Goal: Task Accomplishment & Management: Use online tool/utility

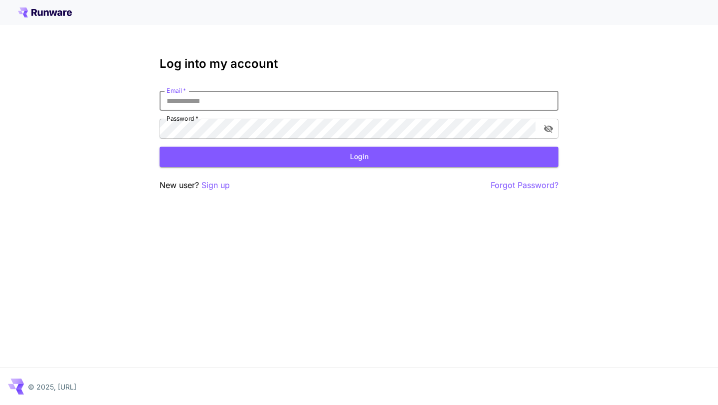
click at [374, 109] on input "Email   *" at bounding box center [359, 101] width 399 height 20
type input "**********"
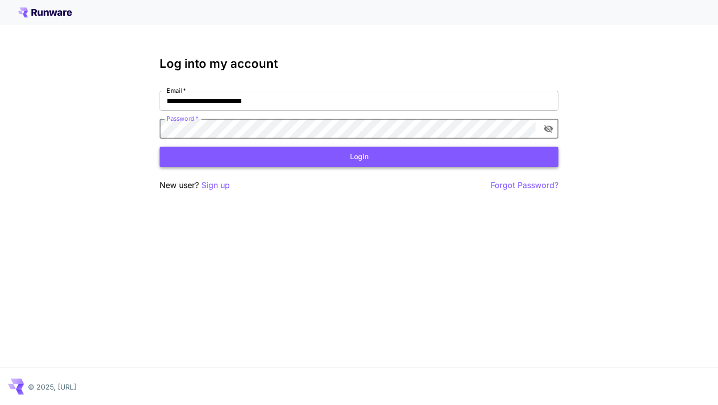
click at [375, 156] on button "Login" at bounding box center [359, 157] width 399 height 20
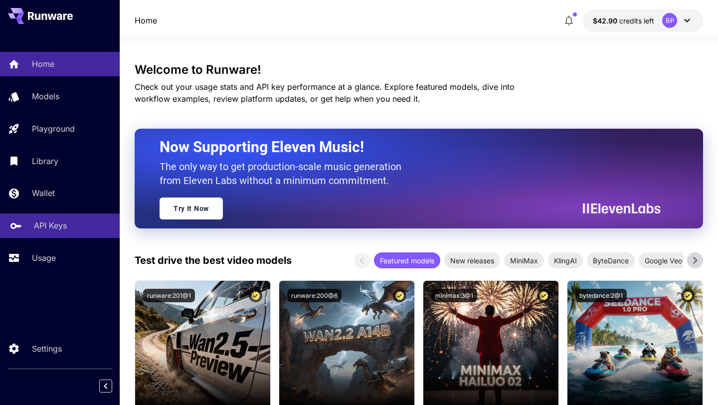
click at [53, 227] on p "API Keys" at bounding box center [50, 225] width 33 height 12
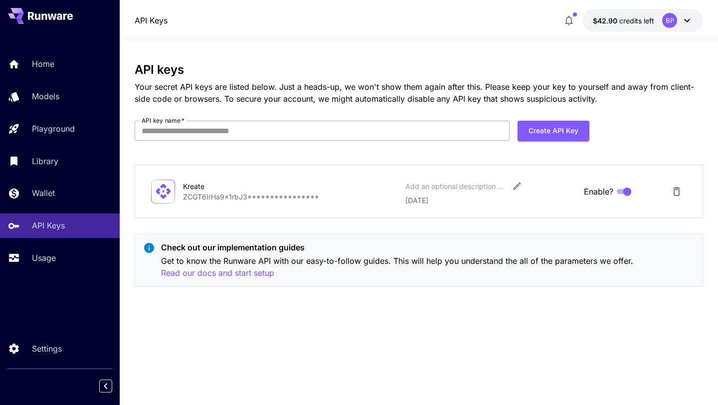
click at [357, 136] on input "API key name   *" at bounding box center [322, 131] width 375 height 20
type input "*******"
click at [541, 121] on button "Create API Key" at bounding box center [553, 131] width 72 height 20
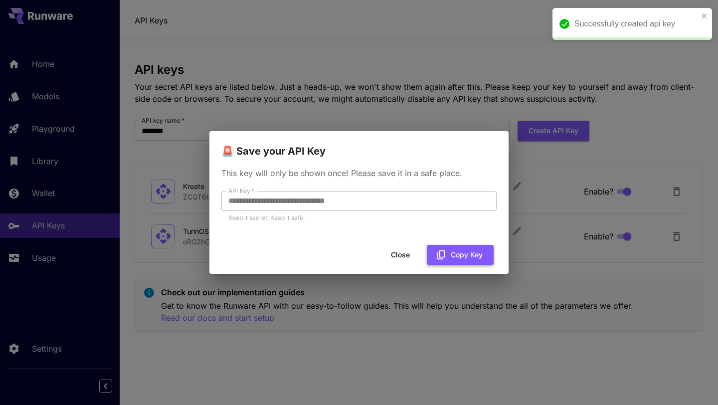
click at [461, 258] on button "Copy Key" at bounding box center [460, 255] width 67 height 20
click at [407, 254] on button "Close" at bounding box center [408, 255] width 45 height 20
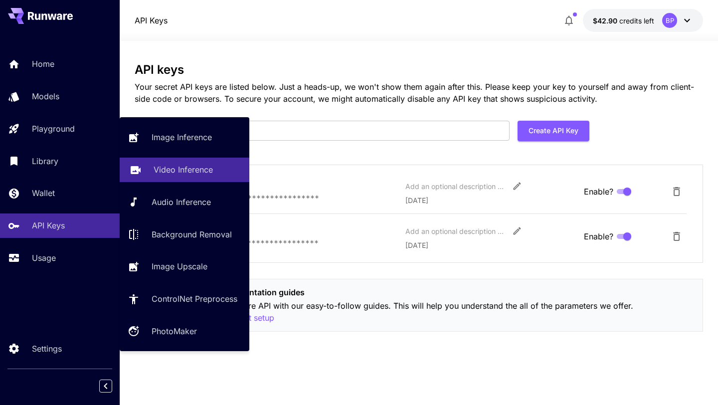
click at [150, 163] on link "Video Inference" at bounding box center [185, 170] width 130 height 24
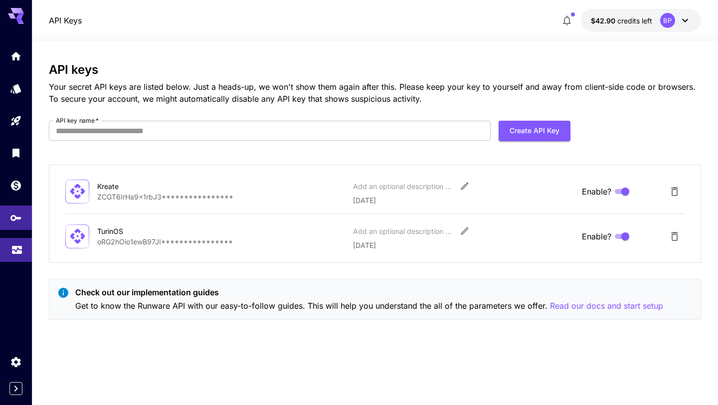
click at [15, 244] on link at bounding box center [16, 250] width 32 height 24
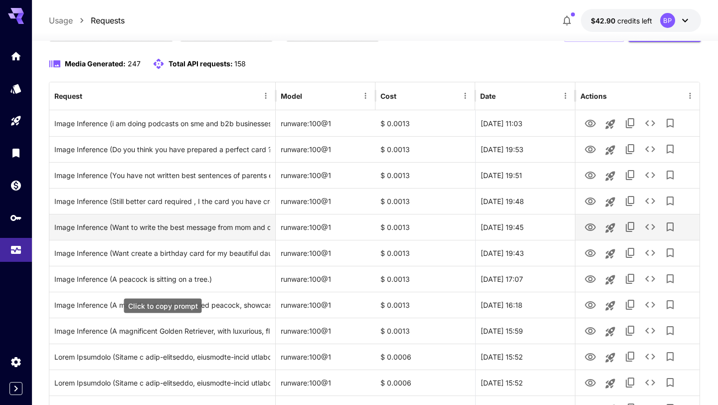
scroll to position [86, 0]
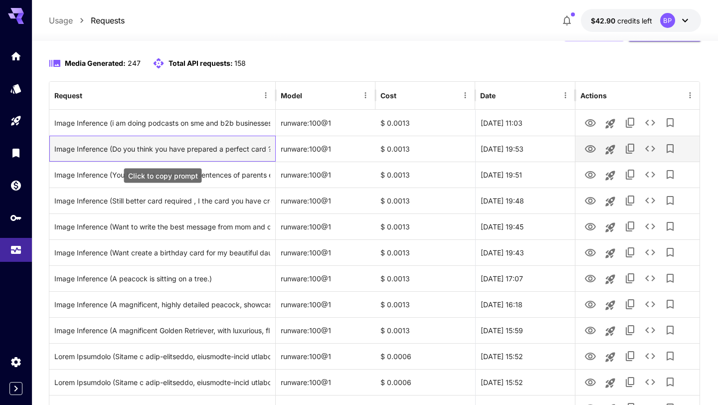
click at [201, 146] on div "Image Inference (Do you think you have prepared a perfect card ? I don’t think …" at bounding box center [162, 148] width 216 height 25
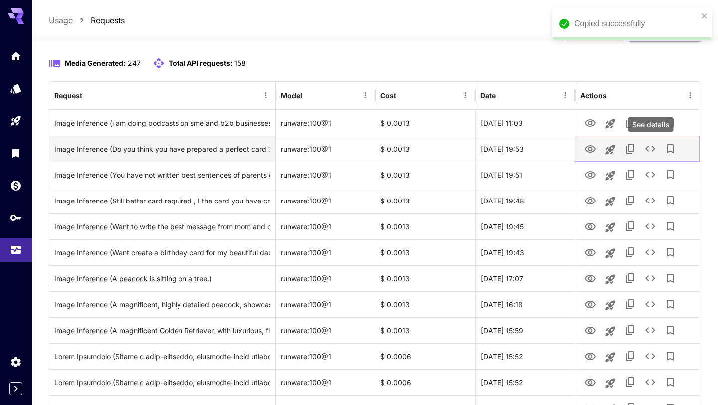
click at [652, 148] on icon "See details" at bounding box center [650, 149] width 12 height 12
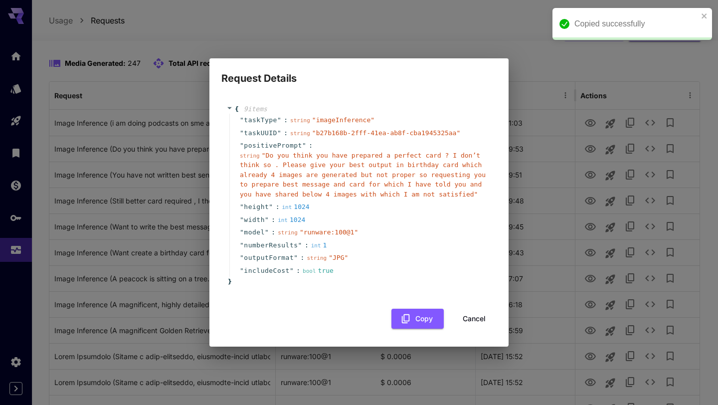
click at [531, 64] on div "Request Details { 9 item s " taskType " : string " imageInference " " taskUUID …" at bounding box center [359, 202] width 718 height 405
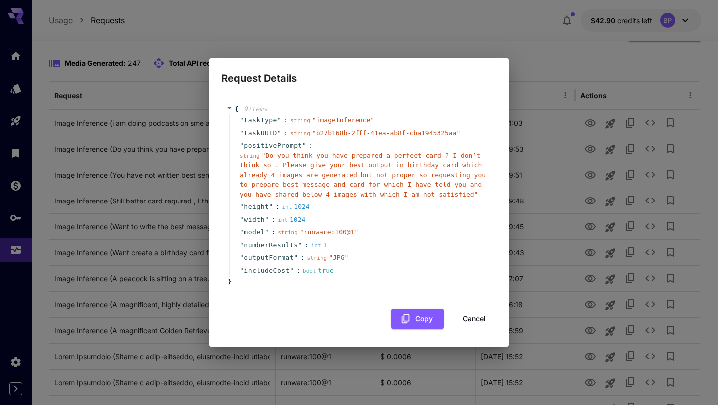
click at [475, 320] on button "Cancel" at bounding box center [474, 319] width 45 height 20
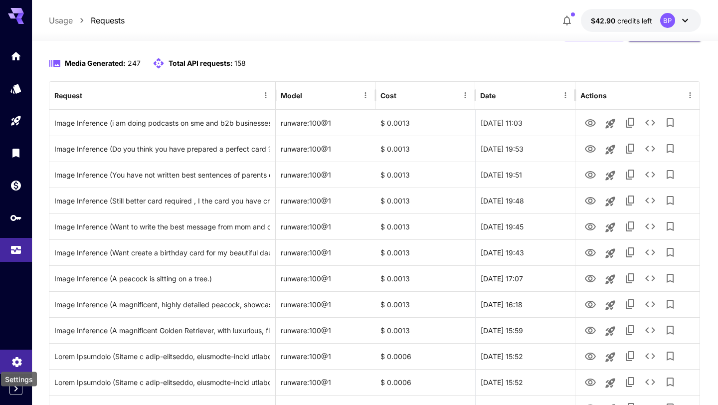
click at [18, 363] on icon "Settings" at bounding box center [17, 359] width 12 height 12
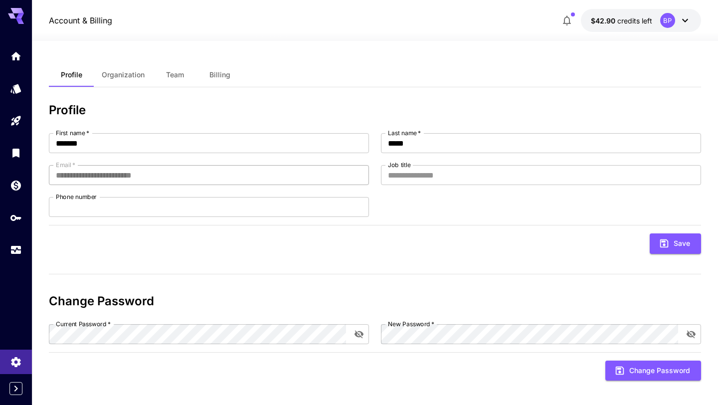
scroll to position [5, 0]
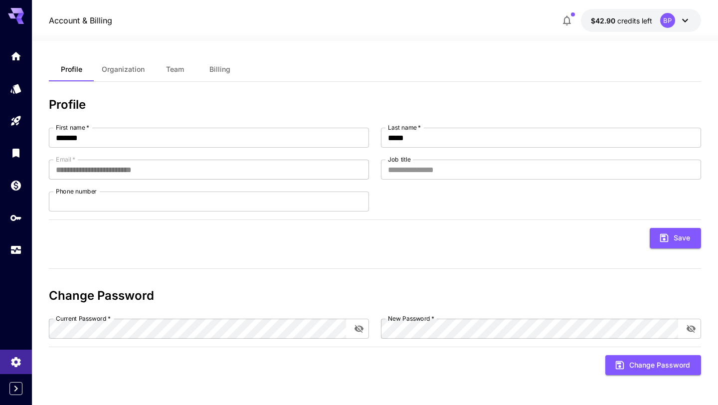
click at [125, 74] on button "Organization" at bounding box center [123, 69] width 59 height 24
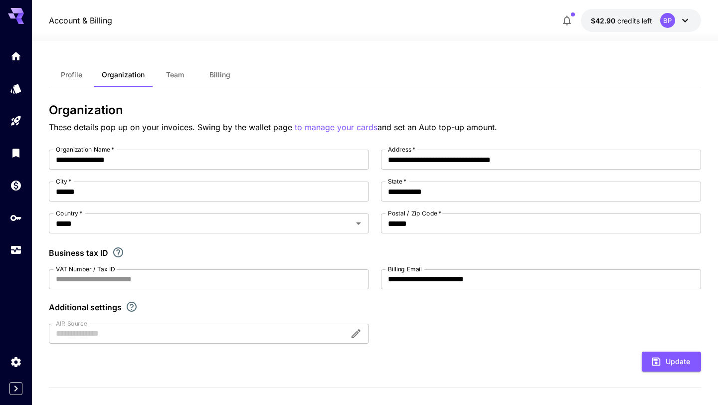
click at [178, 74] on span "Team" at bounding box center [175, 74] width 18 height 9
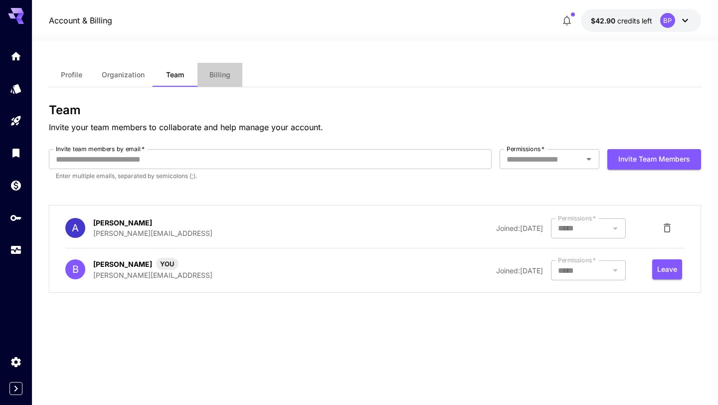
click at [213, 75] on span "Billing" at bounding box center [219, 74] width 21 height 9
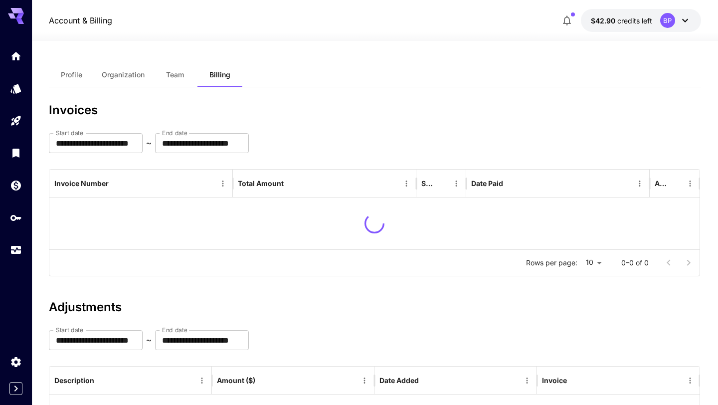
click at [193, 79] on button "Team" at bounding box center [175, 75] width 45 height 24
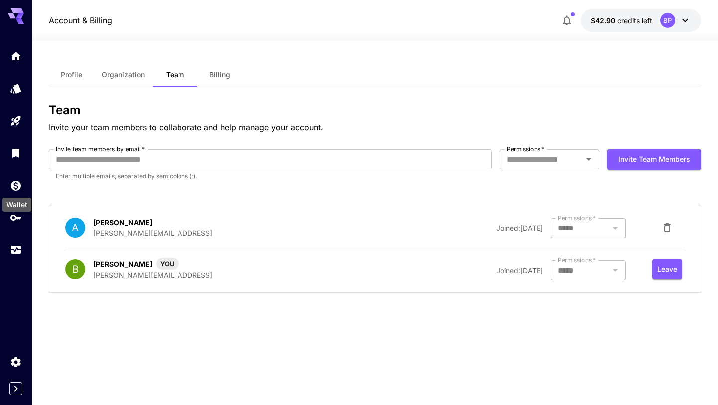
click at [12, 212] on div "Wallet" at bounding box center [16, 201] width 31 height 22
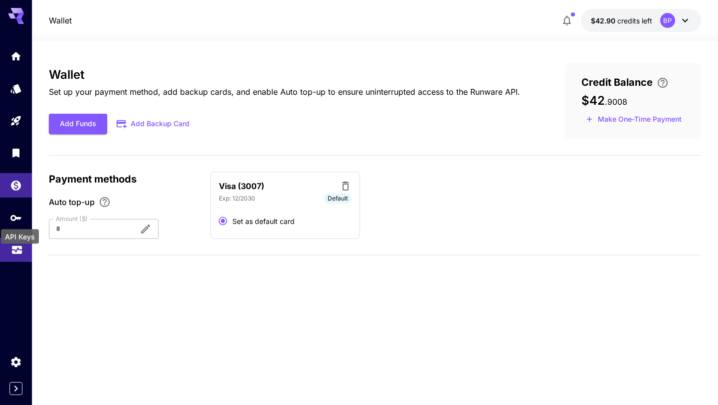
click at [15, 253] on icon "Usage" at bounding box center [17, 247] width 12 height 12
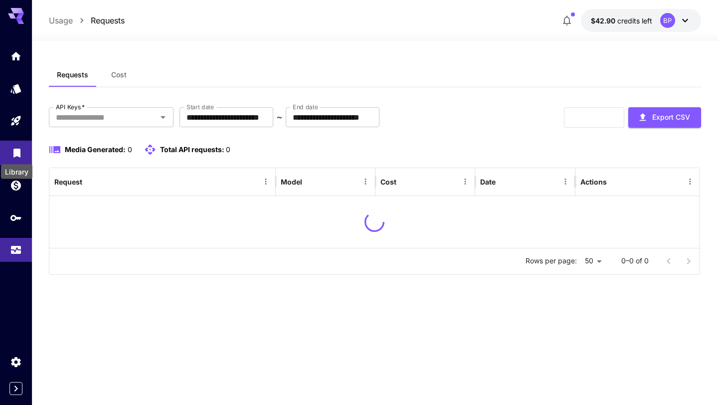
click at [21, 156] on icon "Library" at bounding box center [17, 150] width 12 height 12
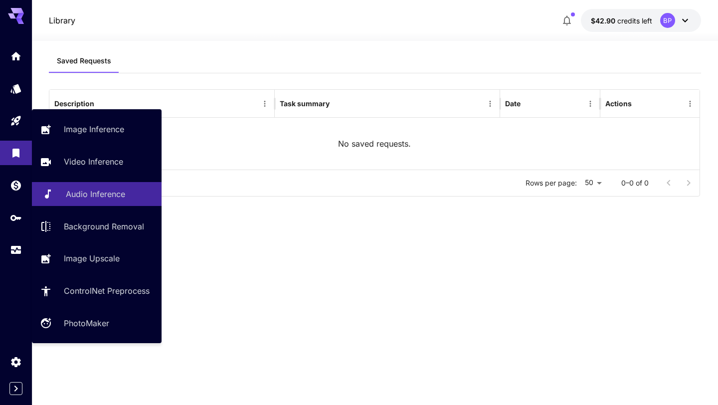
click at [86, 195] on p "Audio Inference" at bounding box center [95, 194] width 59 height 12
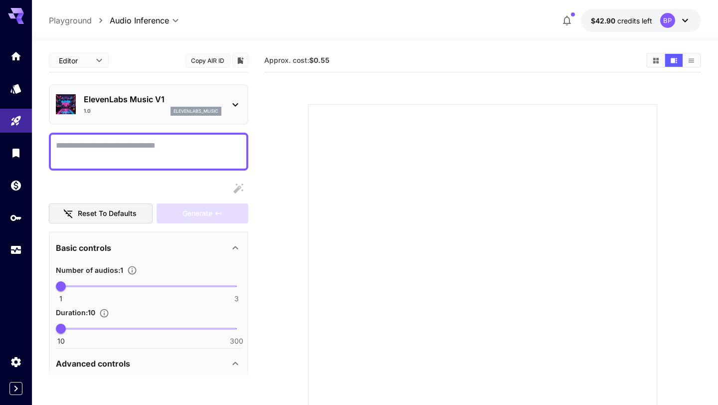
click at [154, 106] on div "ElevenLabs Music V1 1.0 elevenlabs_music" at bounding box center [153, 104] width 138 height 22
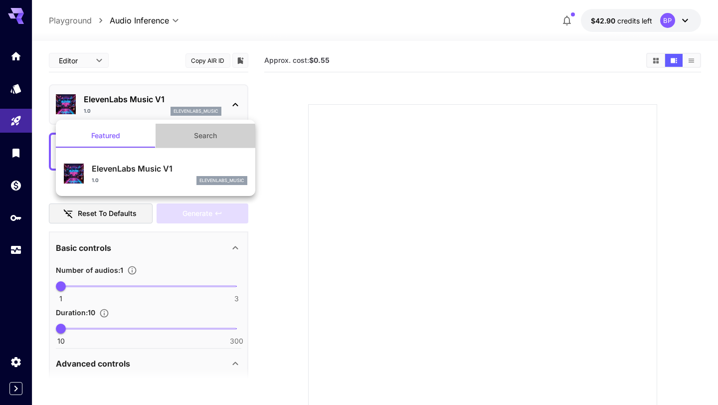
click at [198, 141] on button "Search" at bounding box center [206, 136] width 100 height 24
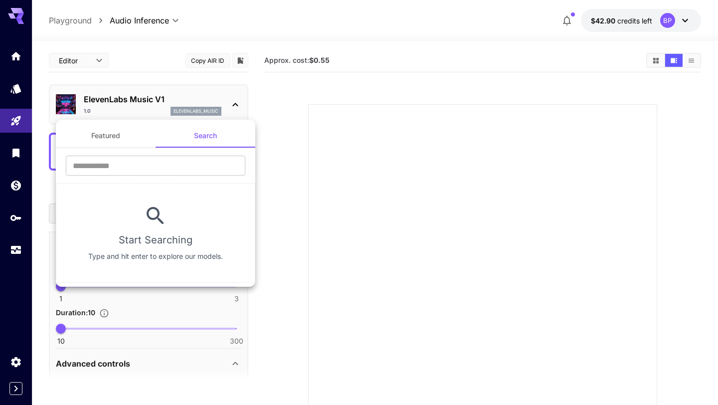
click at [129, 141] on button "Featured" at bounding box center [106, 136] width 100 height 24
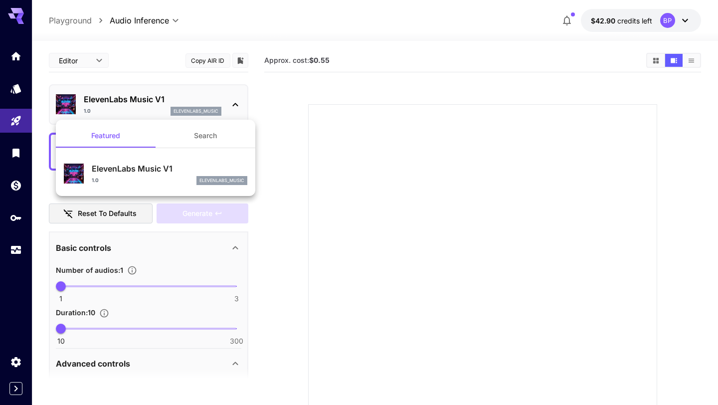
click at [83, 56] on div at bounding box center [359, 202] width 718 height 405
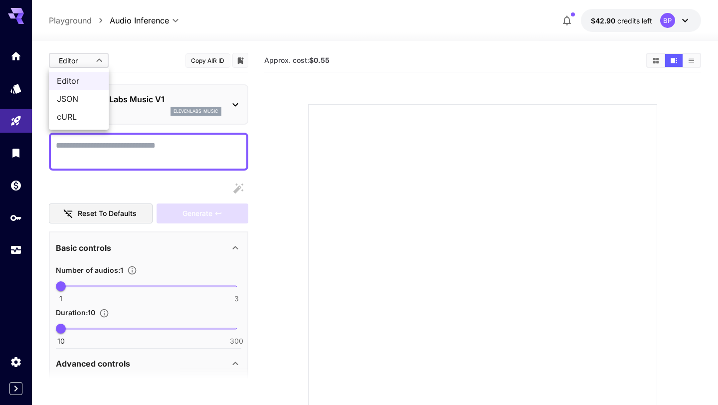
click at [83, 56] on body "**********" at bounding box center [359, 242] width 718 height 484
